Goal: Communication & Community: Share content

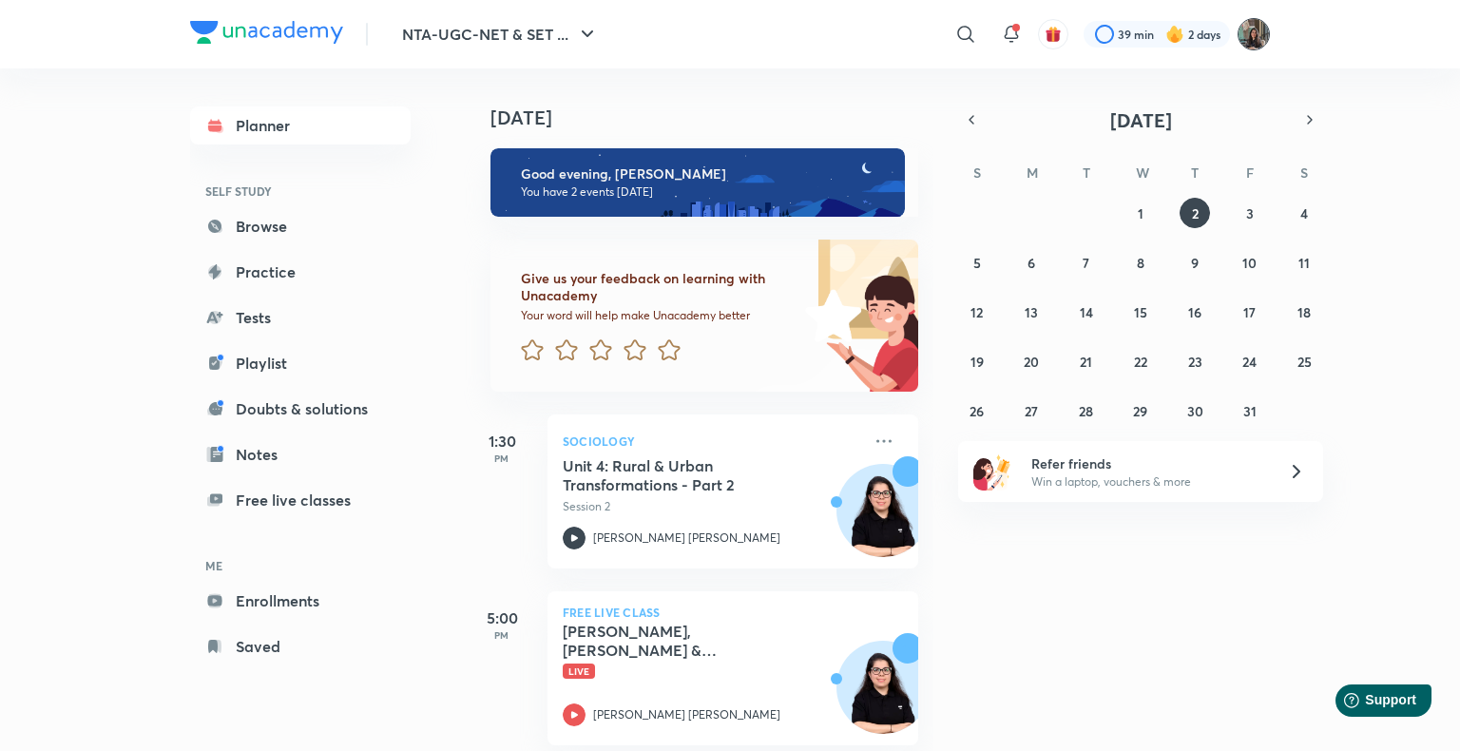
click at [1261, 36] on img at bounding box center [1253, 34] width 32 height 32
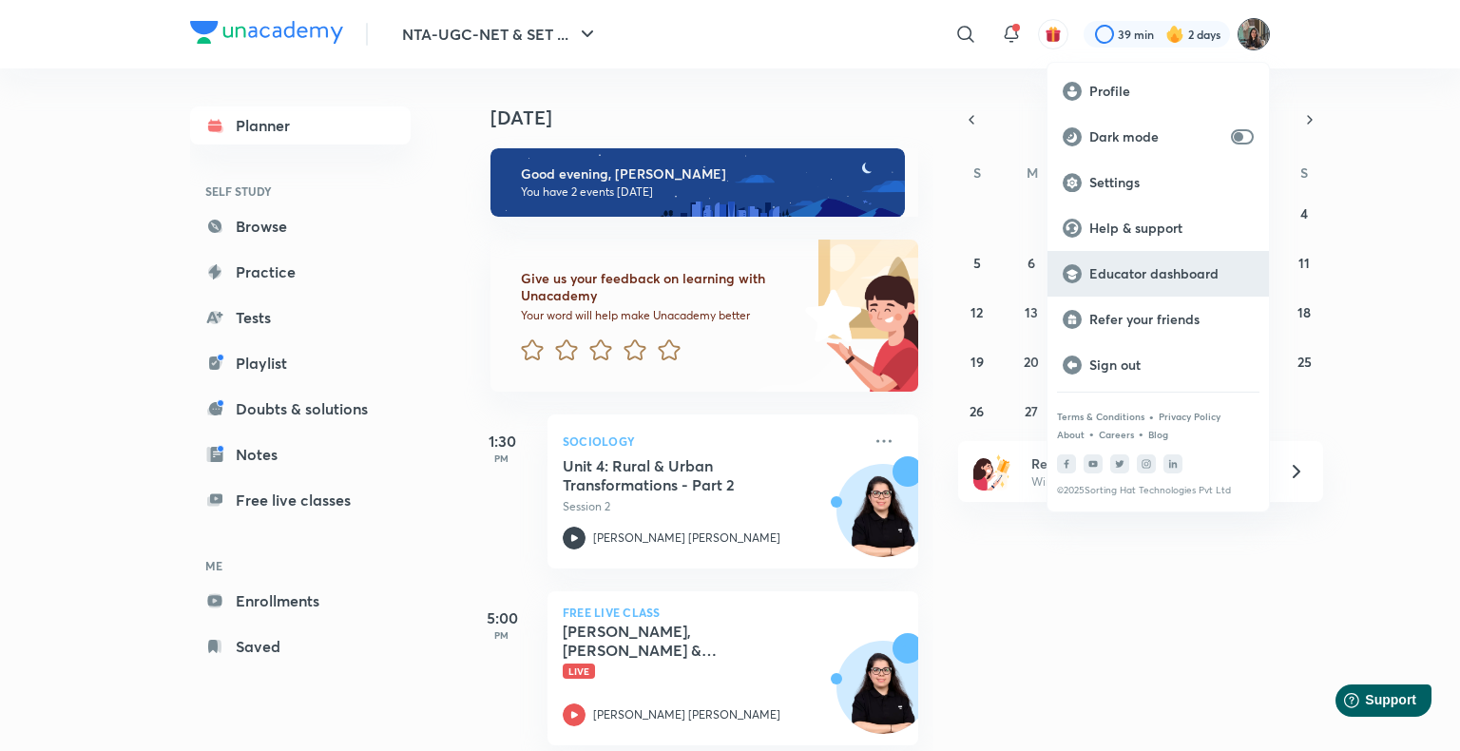
click at [1198, 255] on div "Educator dashboard" at bounding box center [1157, 274] width 221 height 46
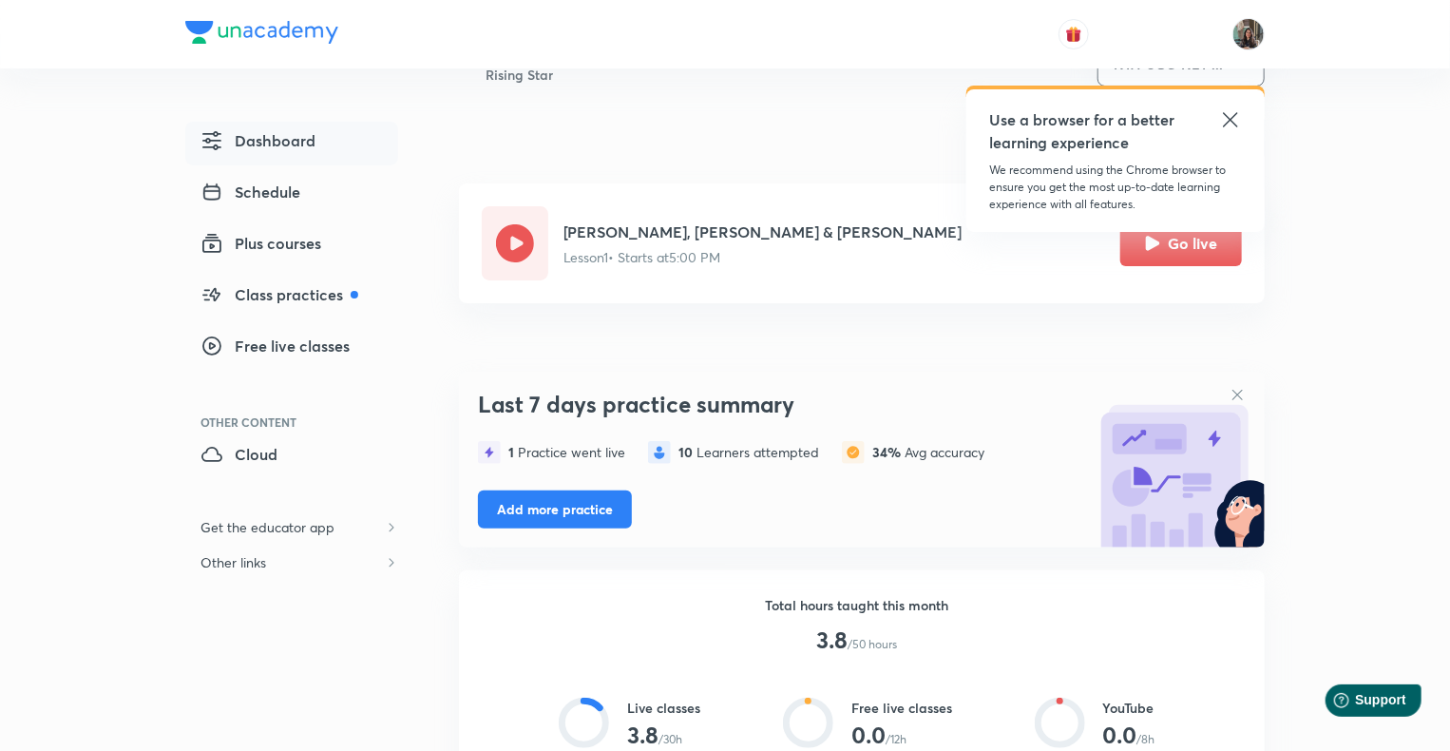
scroll to position [30, 0]
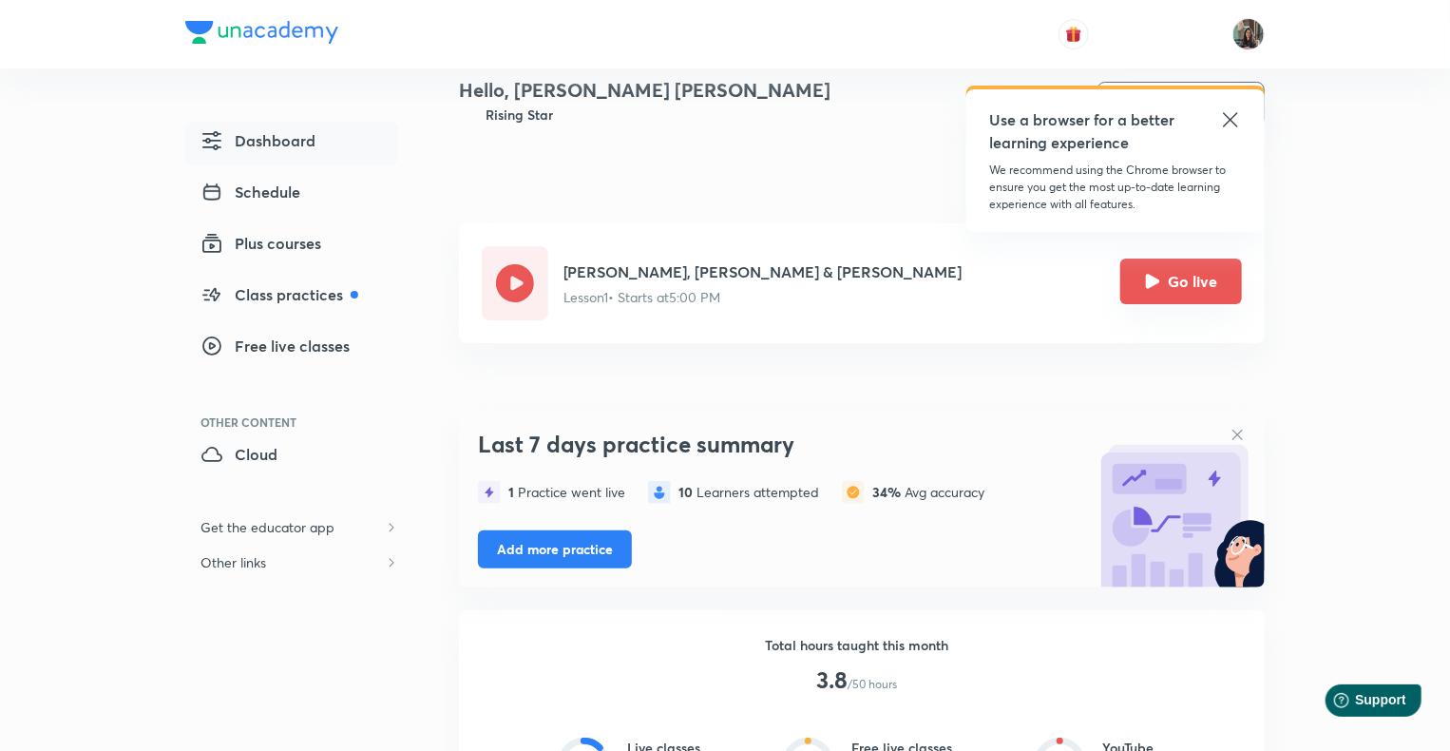
click at [1195, 277] on button "Go live" at bounding box center [1181, 281] width 122 height 46
